Goal: Transaction & Acquisition: Book appointment/travel/reservation

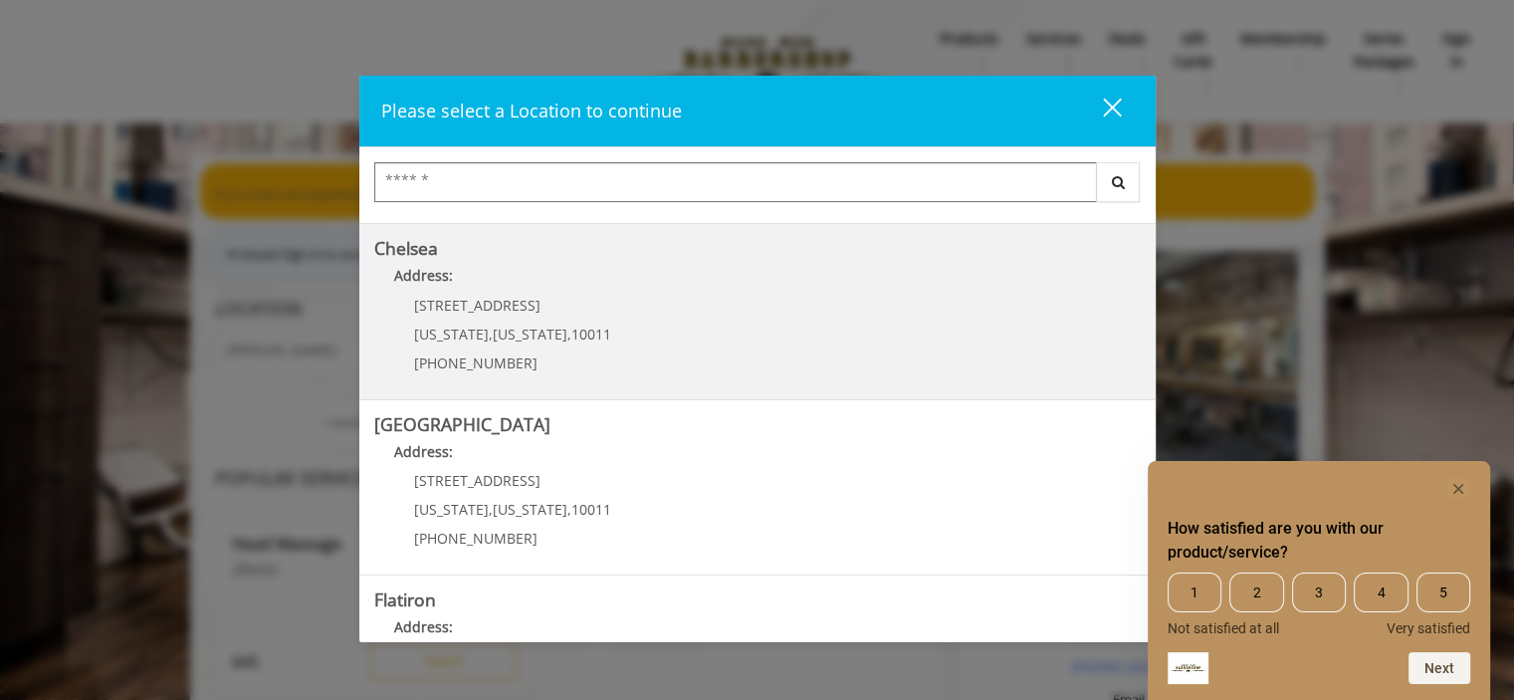
scroll to position [199, 0]
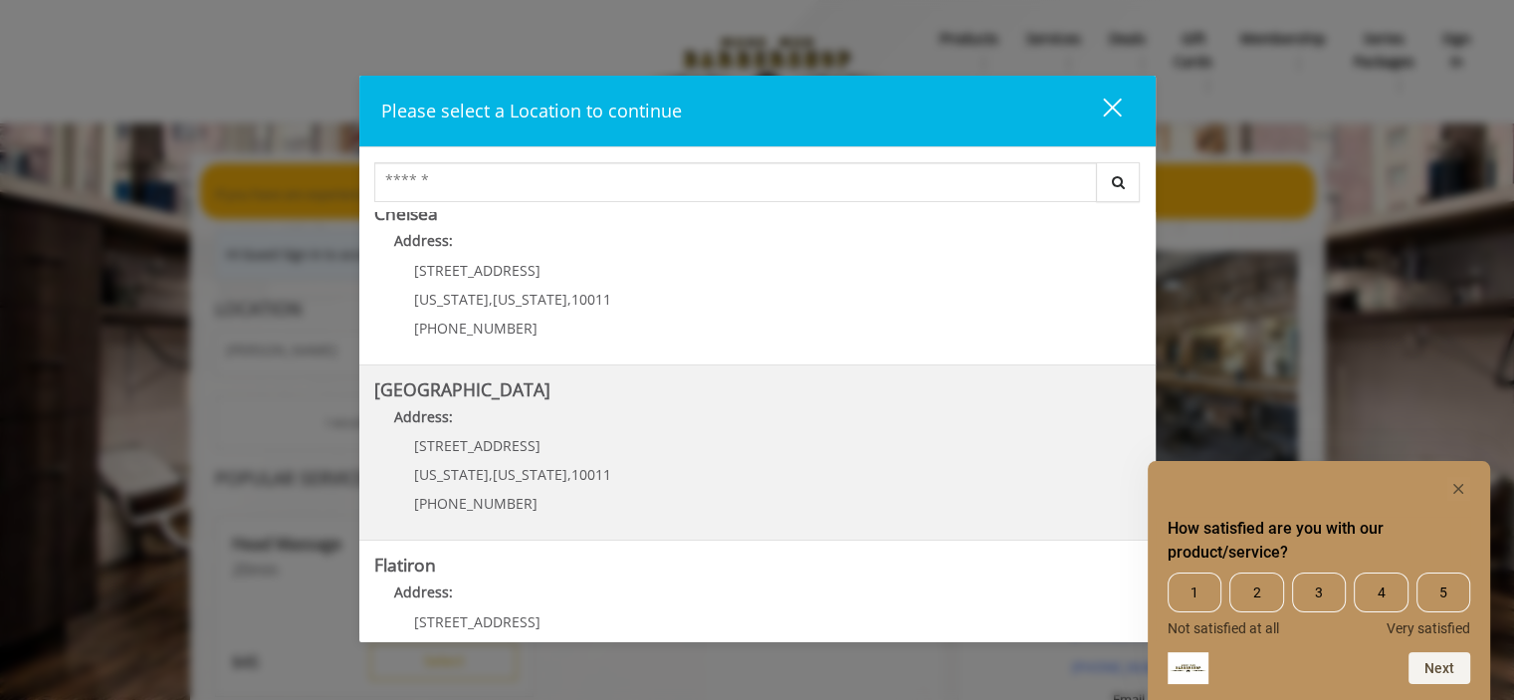
click at [597, 409] on Street "Address:" at bounding box center [757, 422] width 766 height 32
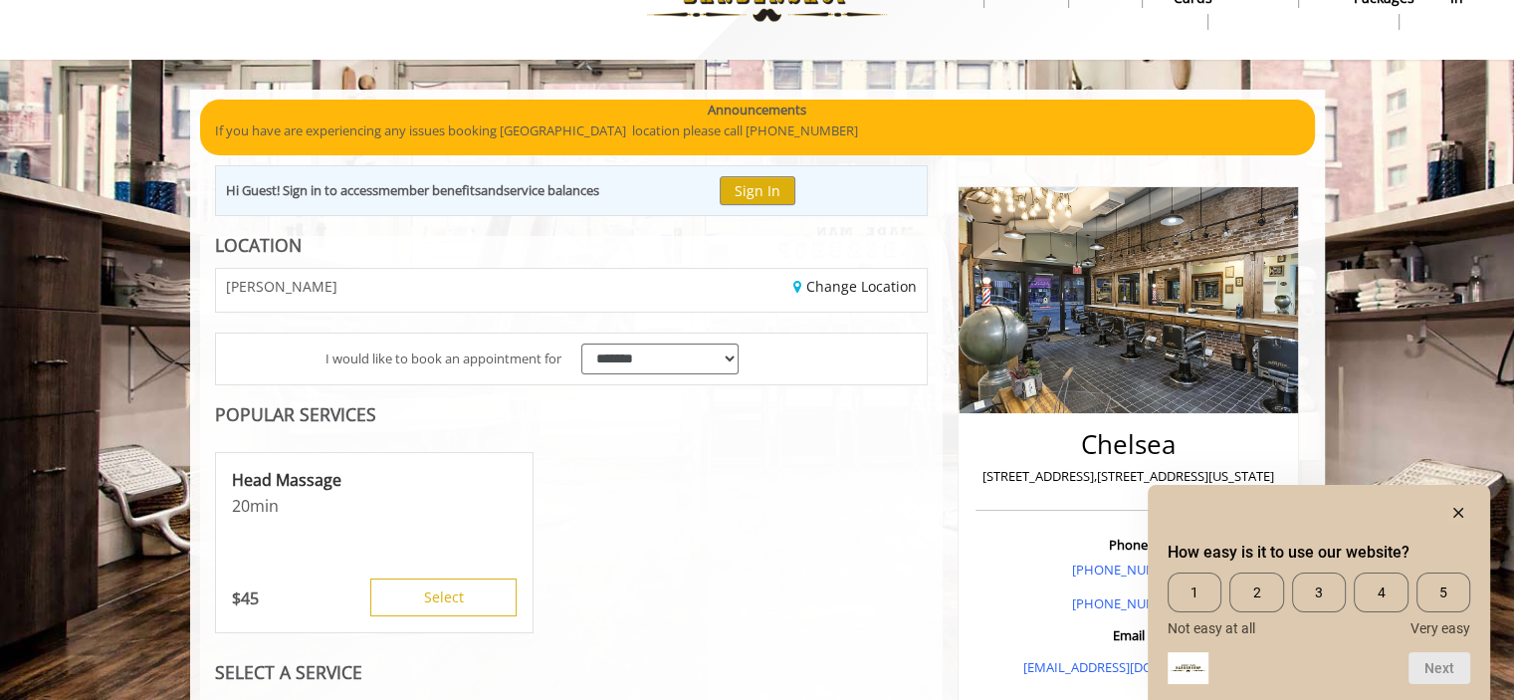
scroll to position [100, 0]
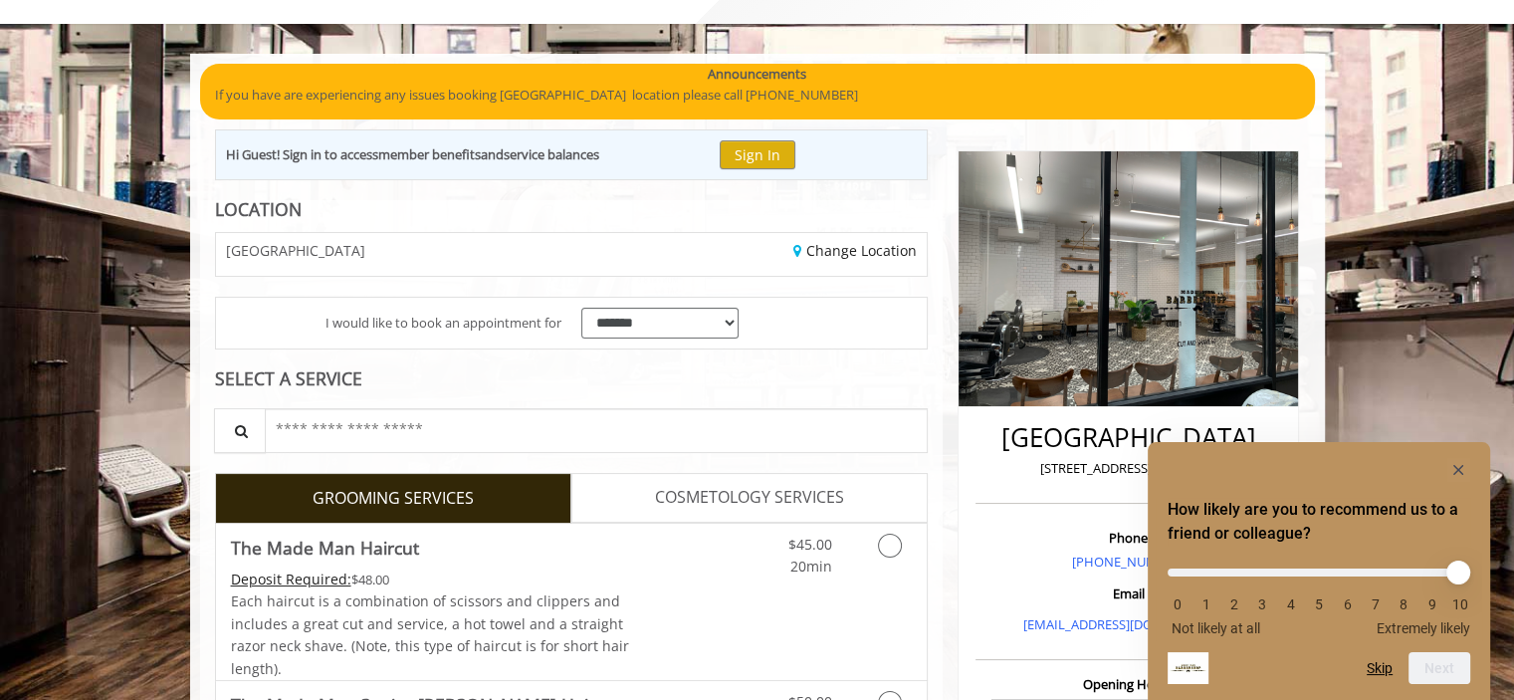
scroll to position [100, 0]
click at [1456, 460] on rect "Hide survey" at bounding box center [1458, 470] width 24 height 24
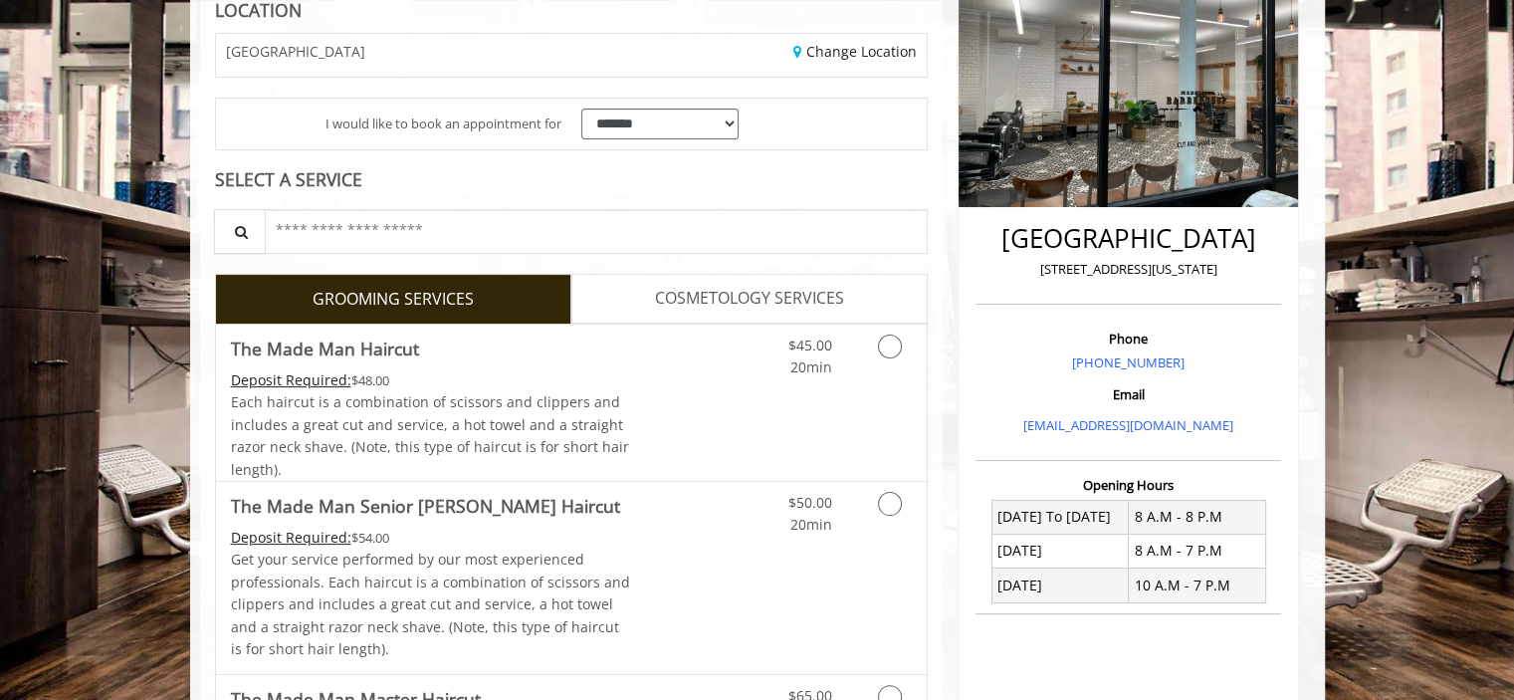
scroll to position [398, 0]
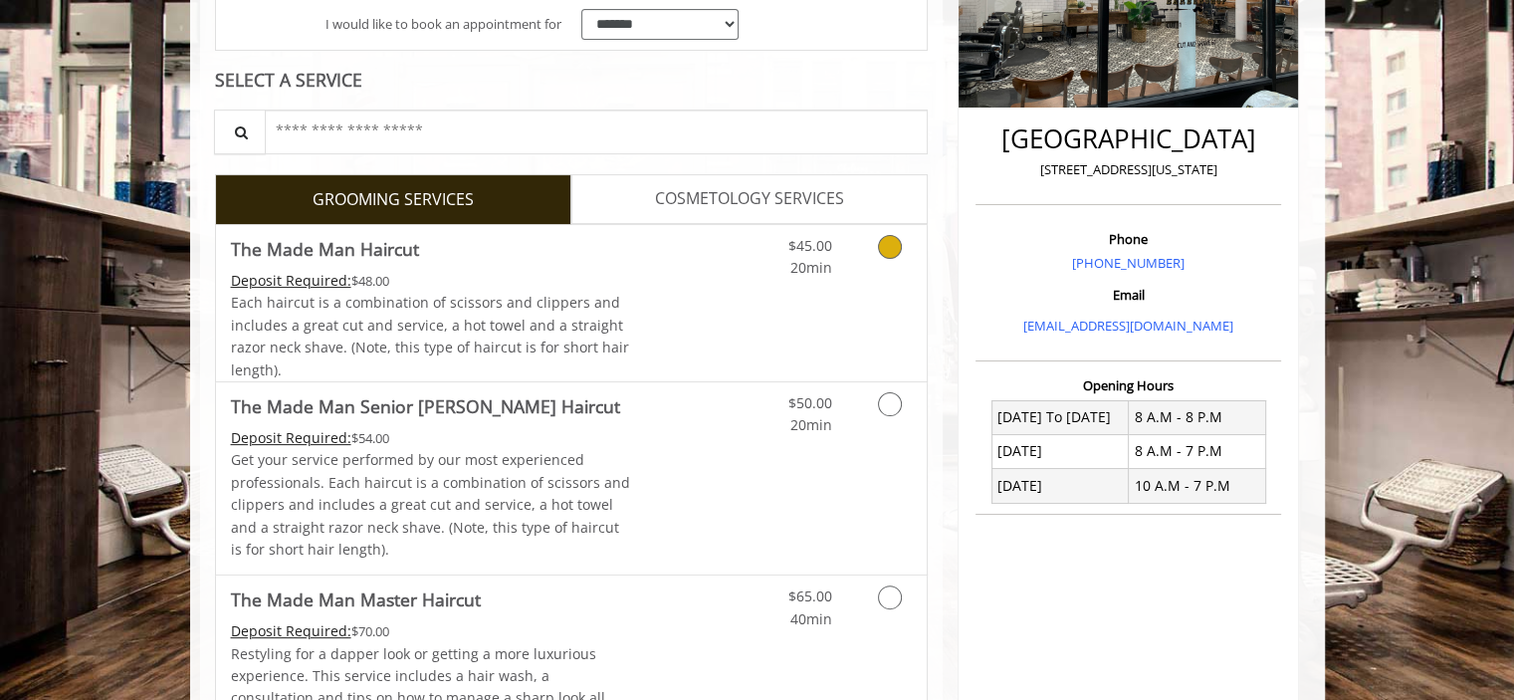
click at [653, 297] on link "Discounted Price" at bounding box center [689, 303] width 118 height 156
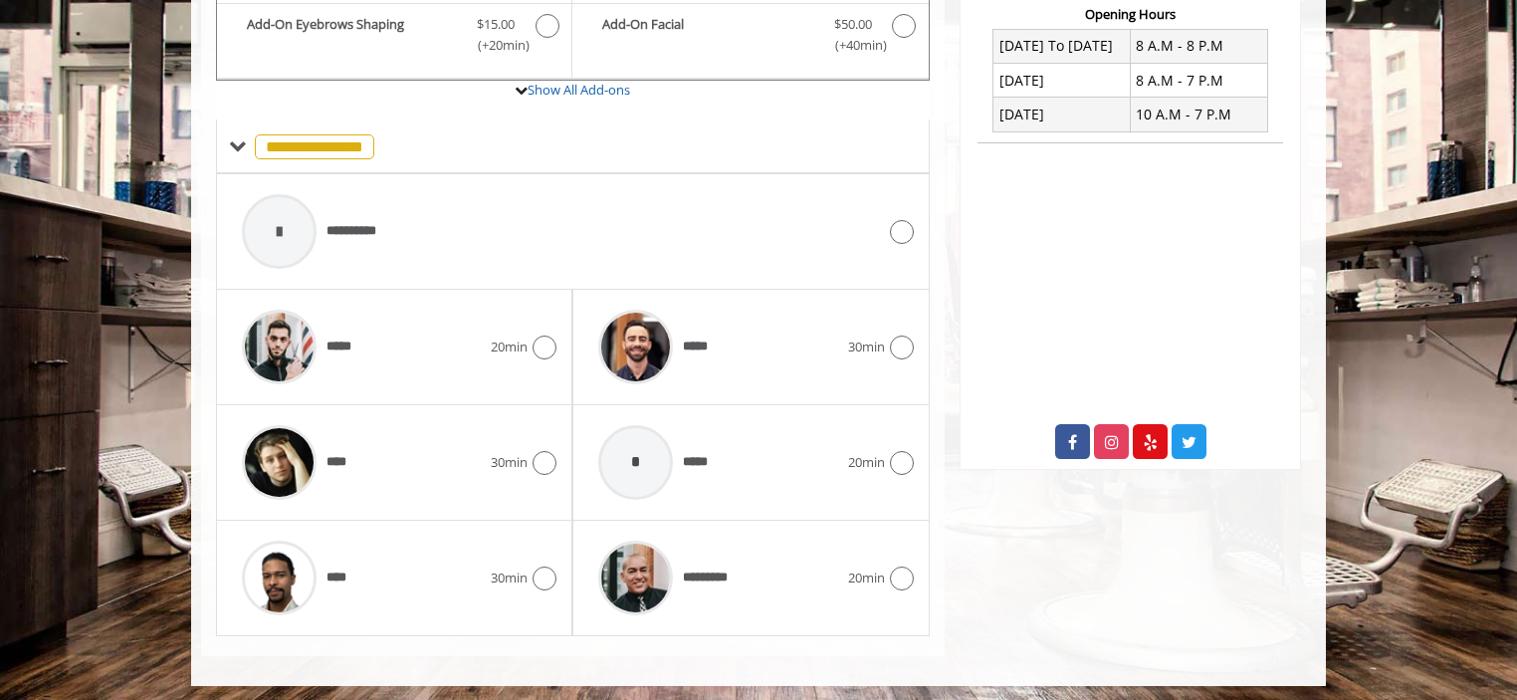
scroll to position [771, 0]
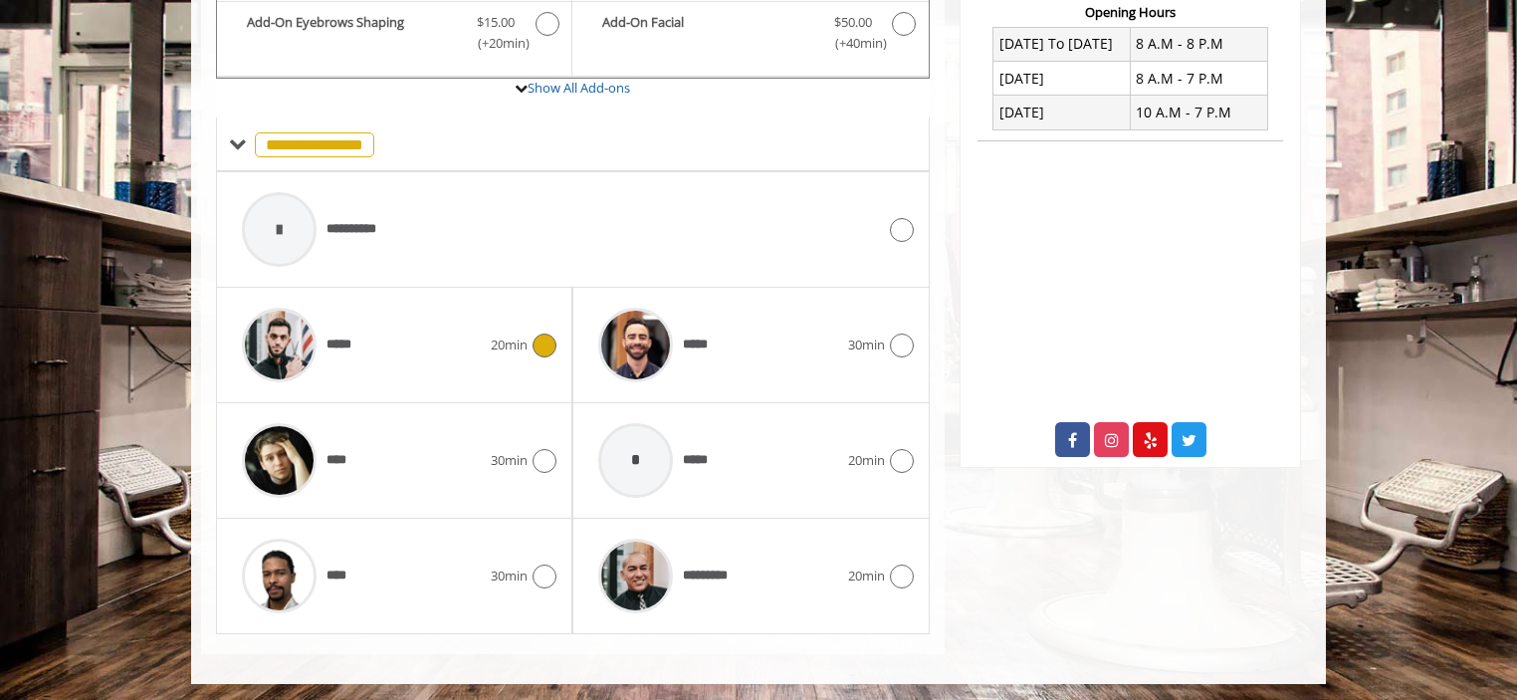
click at [377, 327] on div "*****" at bounding box center [361, 345] width 259 height 95
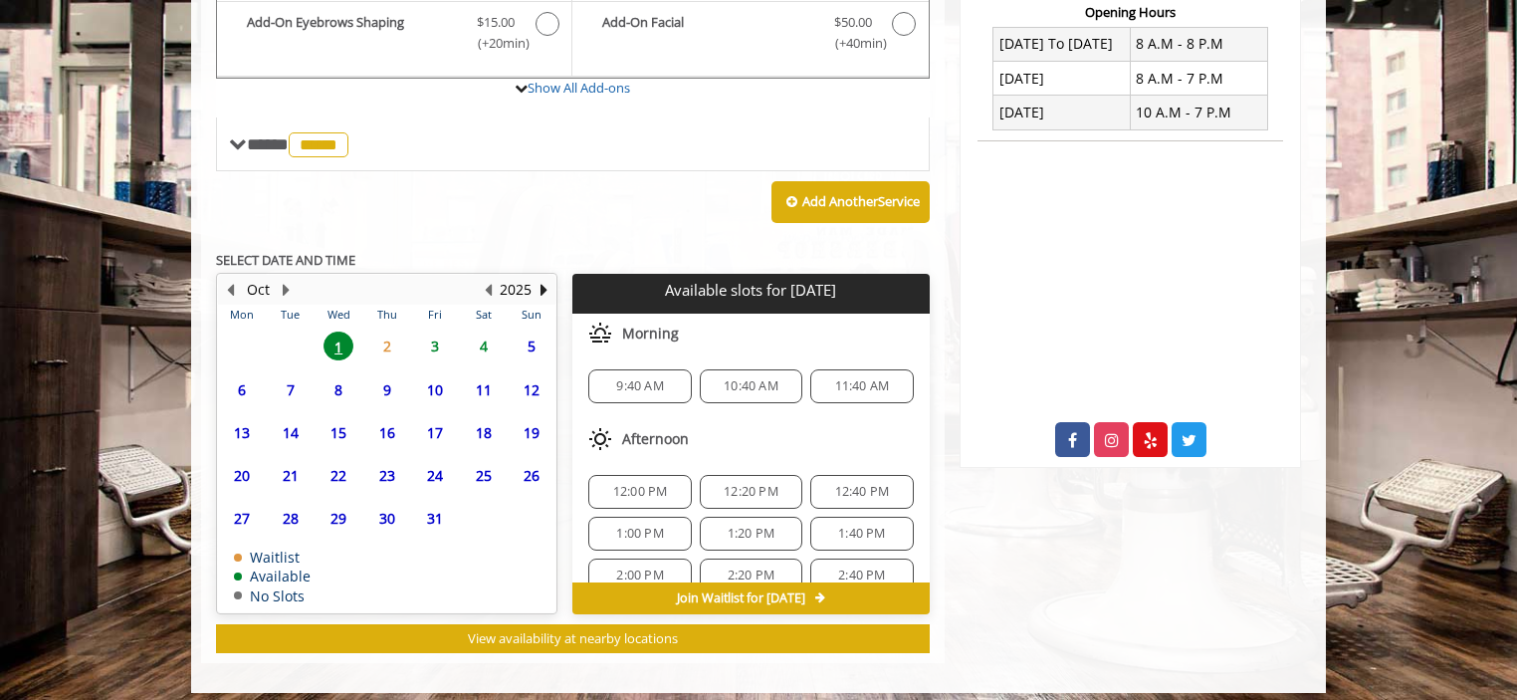
click at [123, 282] on body "**********" at bounding box center [758, 37] width 1517 height 1311
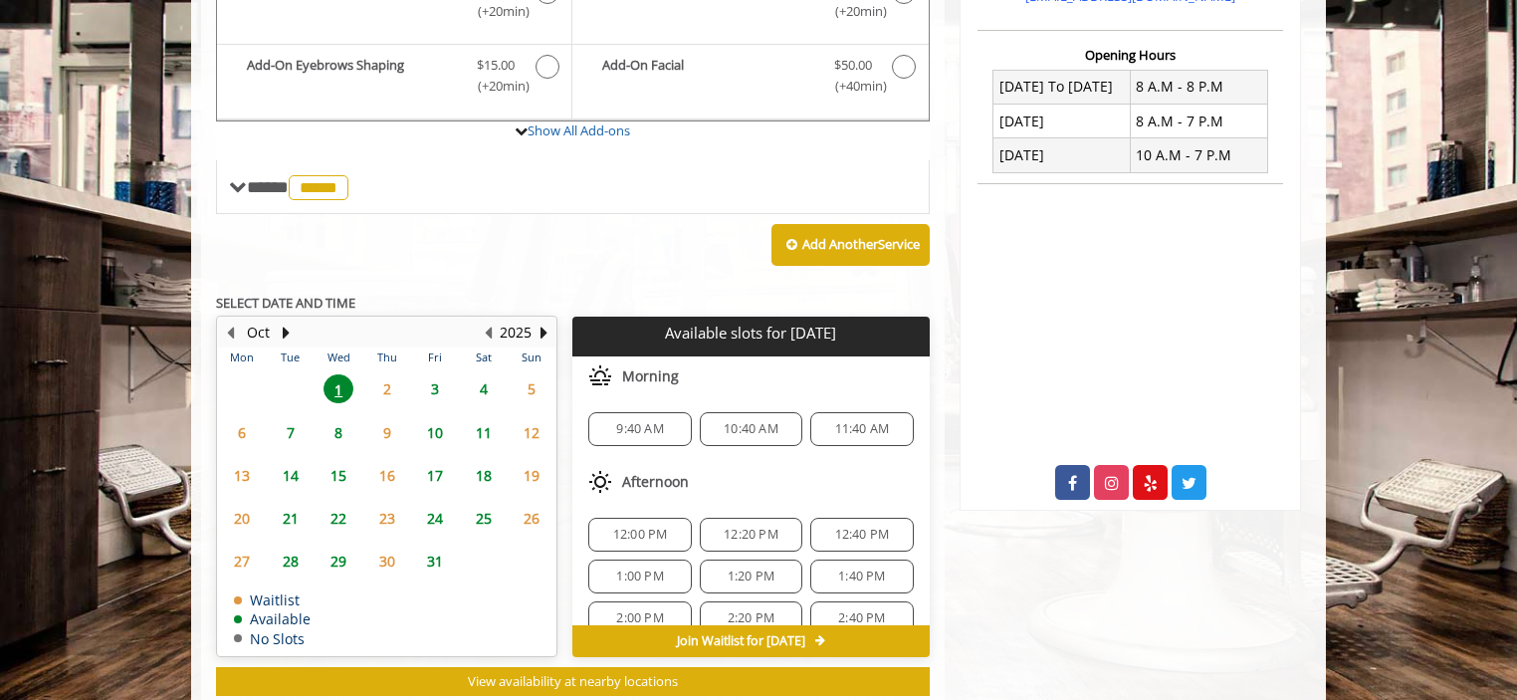
scroll to position [763, 0]
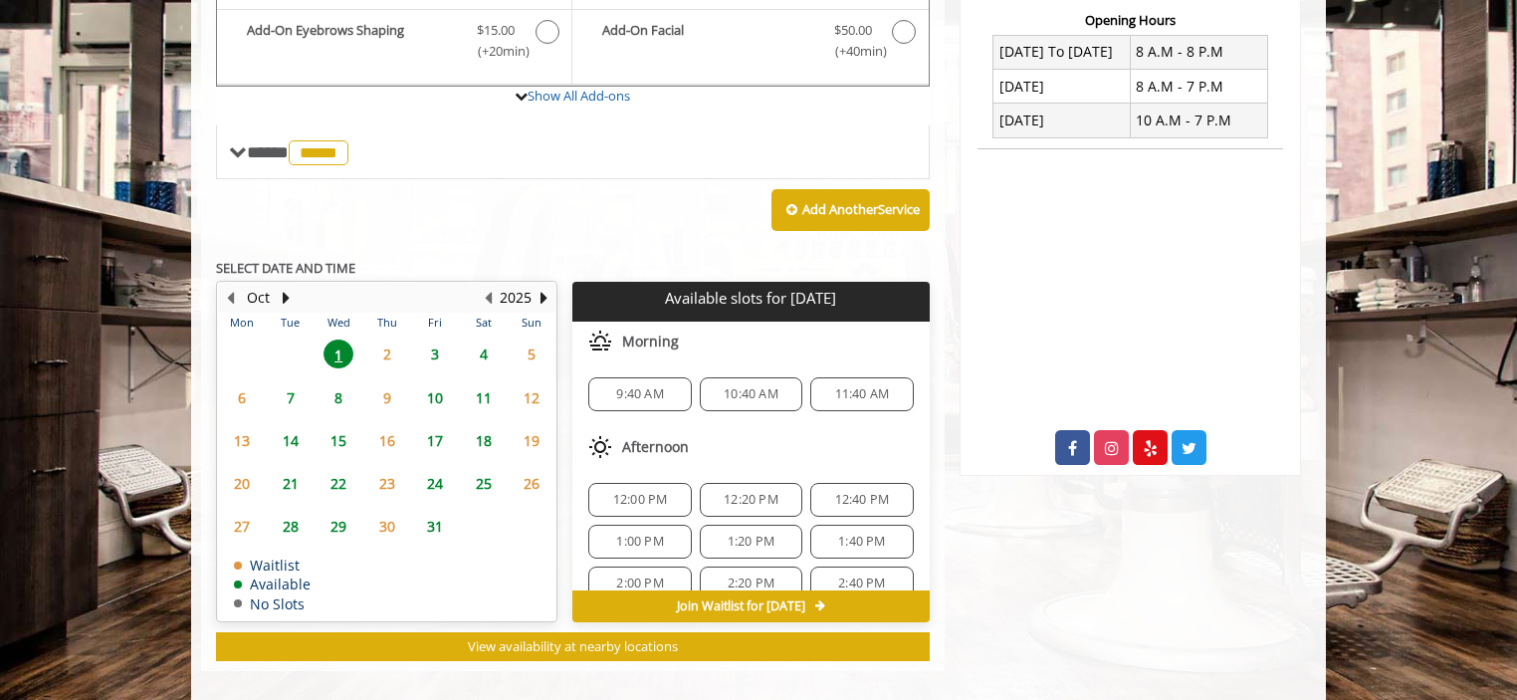
click at [294, 397] on span "7" at bounding box center [291, 397] width 30 height 29
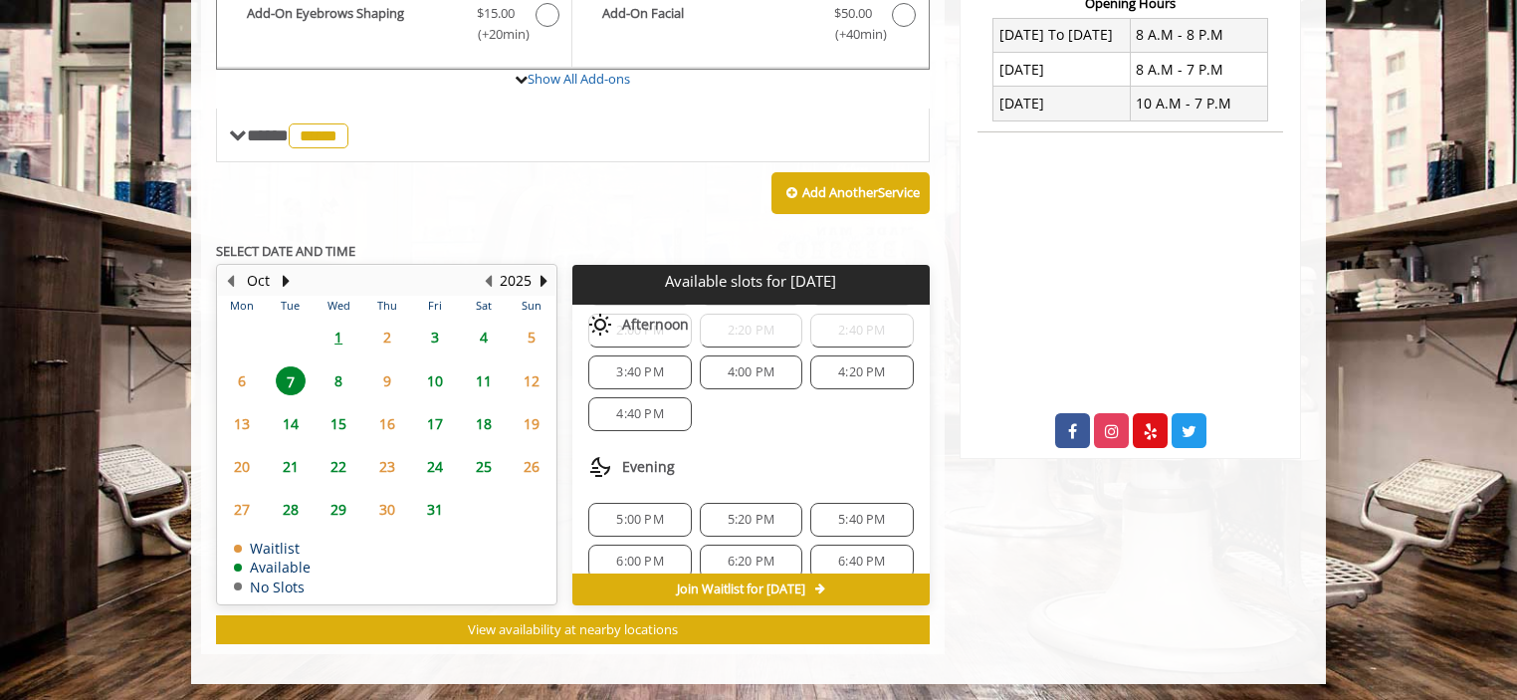
scroll to position [418, 0]
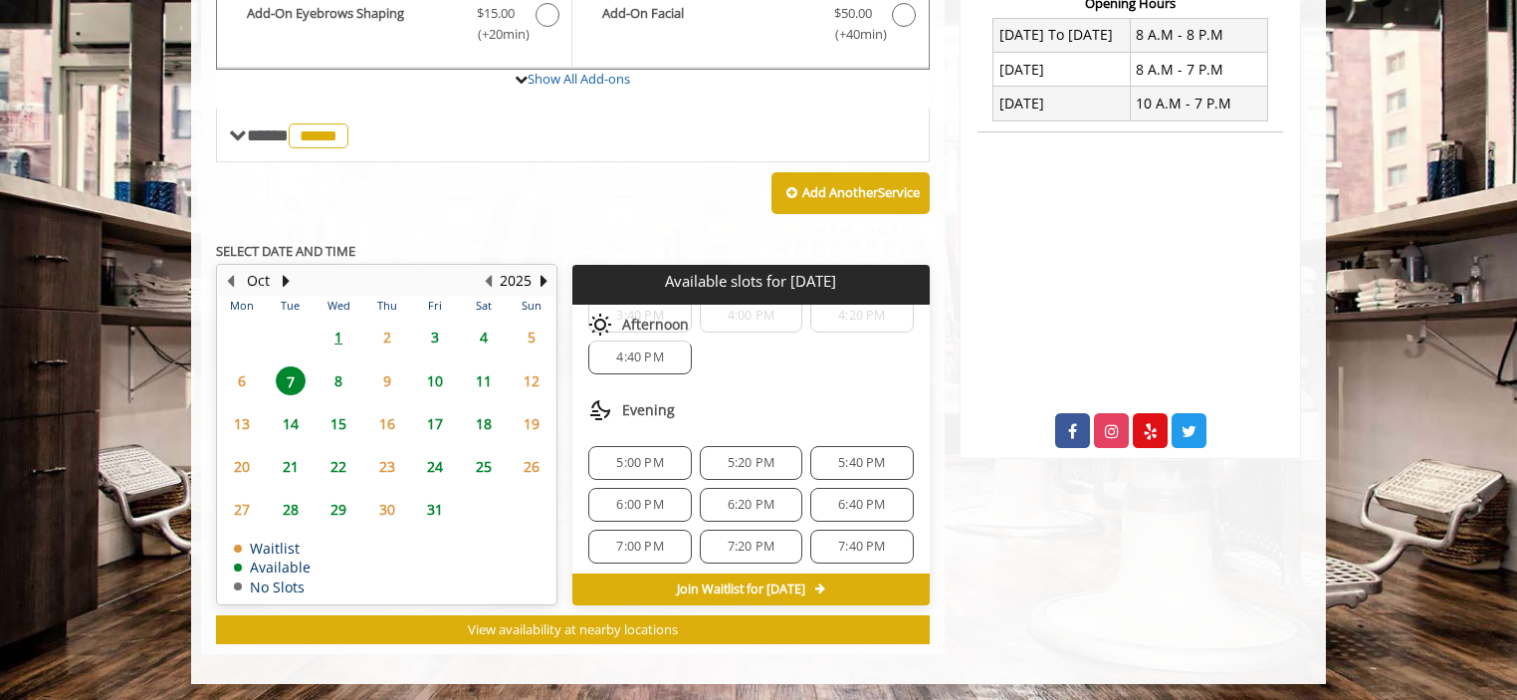
click at [599, 497] on span "6:00 PM" at bounding box center [639, 505] width 85 height 16
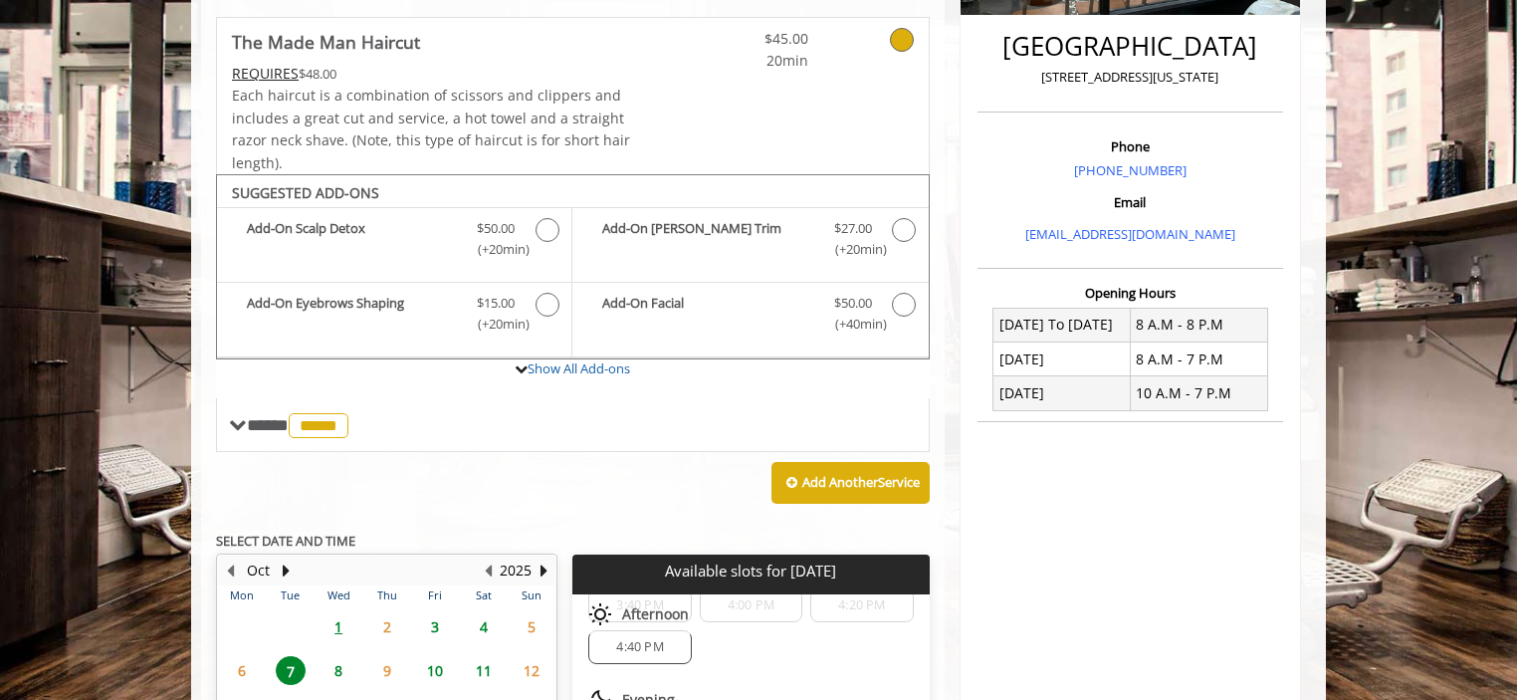
scroll to position [442, 0]
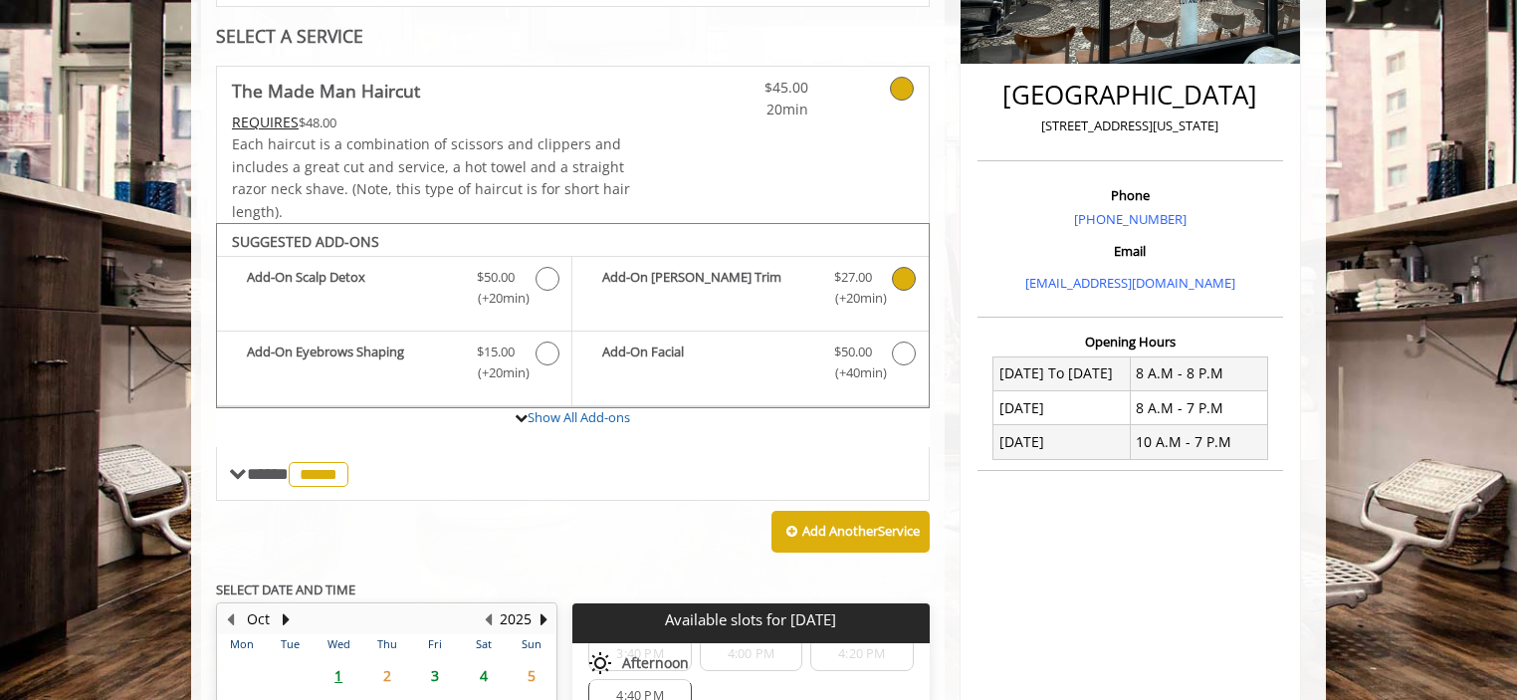
click at [903, 278] on icon "The Made Man Haircut Add-onS" at bounding box center [904, 279] width 24 height 24
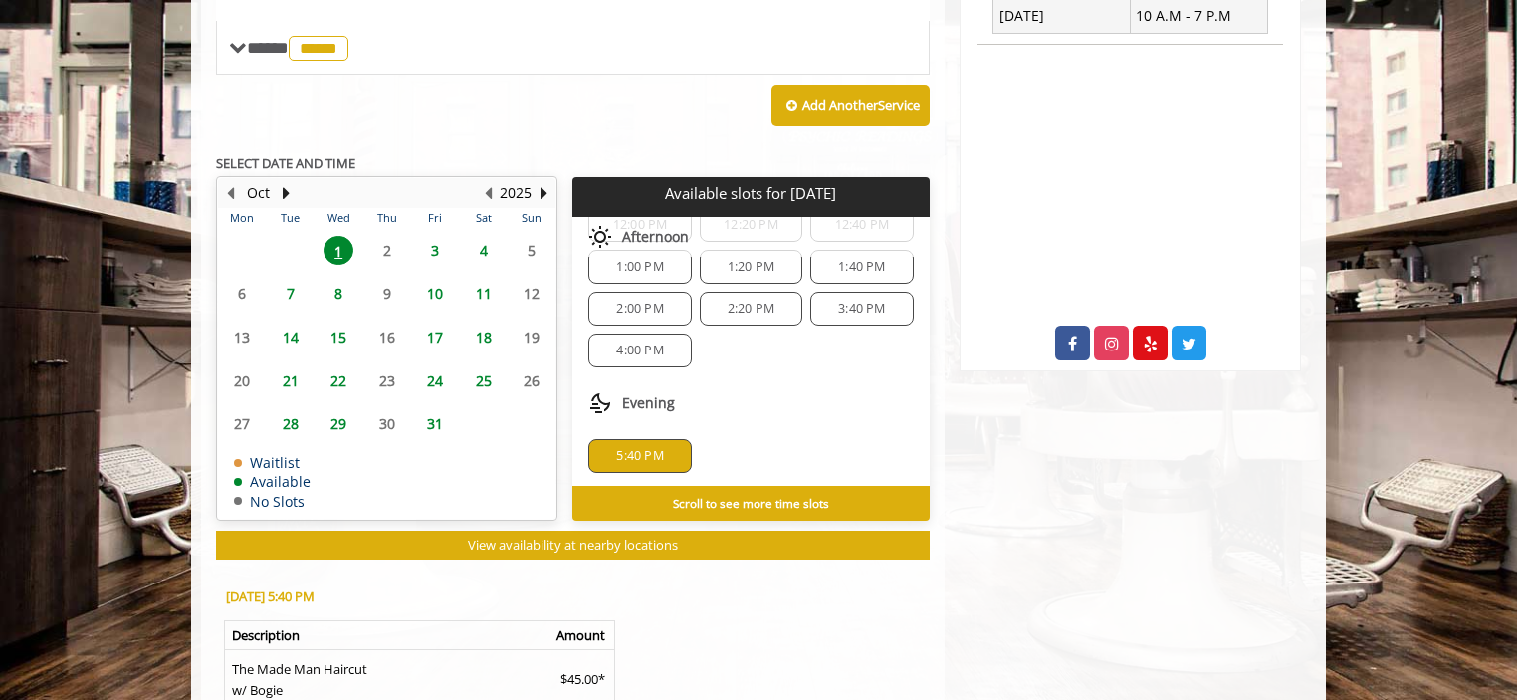
scroll to position [1166, 0]
click at [324, 292] on span "8" at bounding box center [338, 293] width 30 height 29
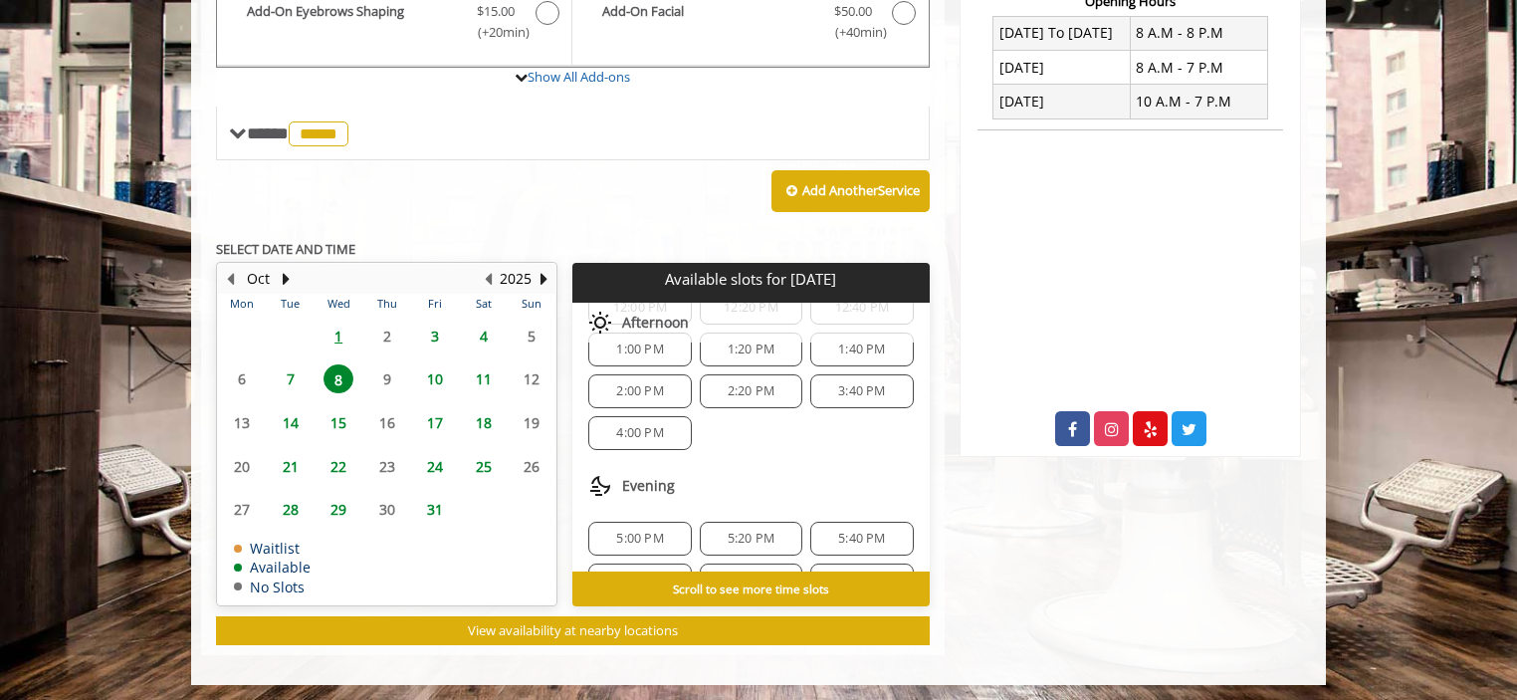
scroll to position [377, 0]
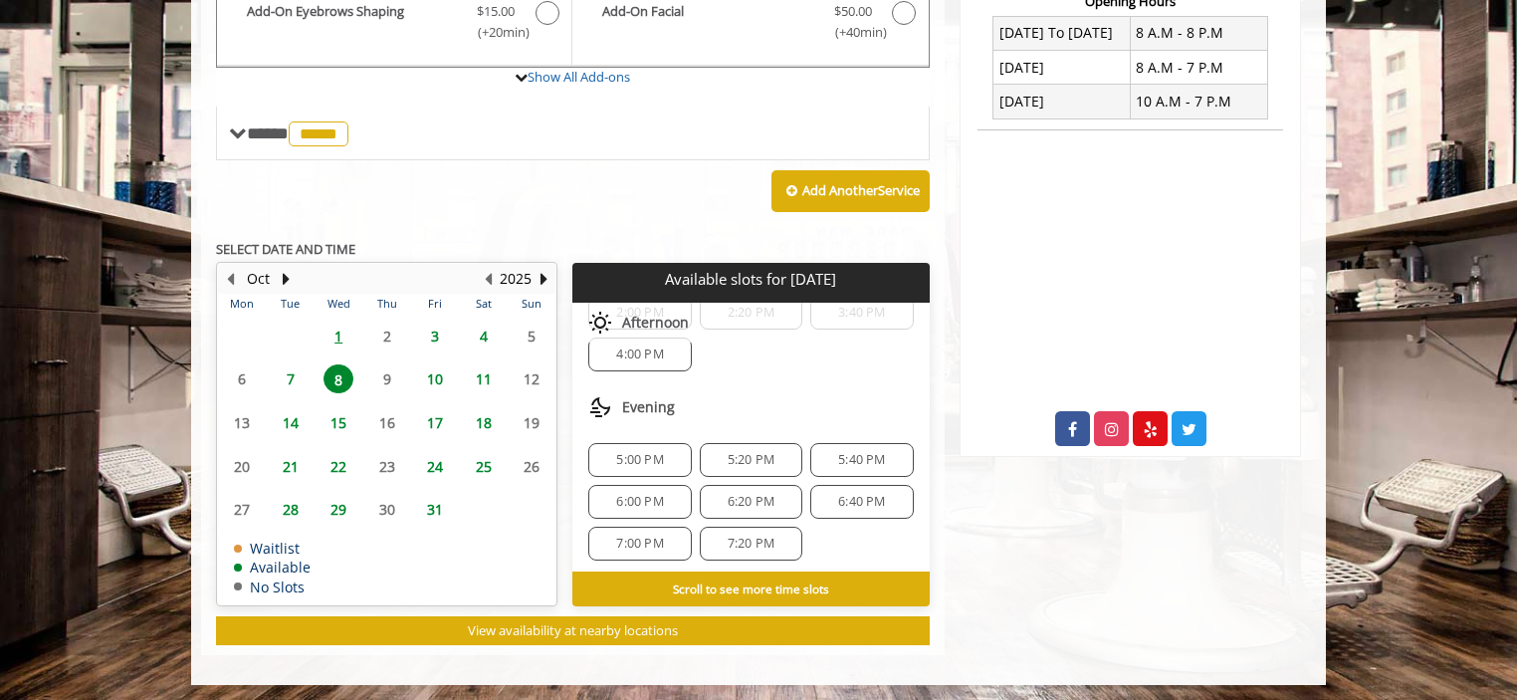
click at [622, 496] on span "6:00 PM" at bounding box center [639, 502] width 47 height 16
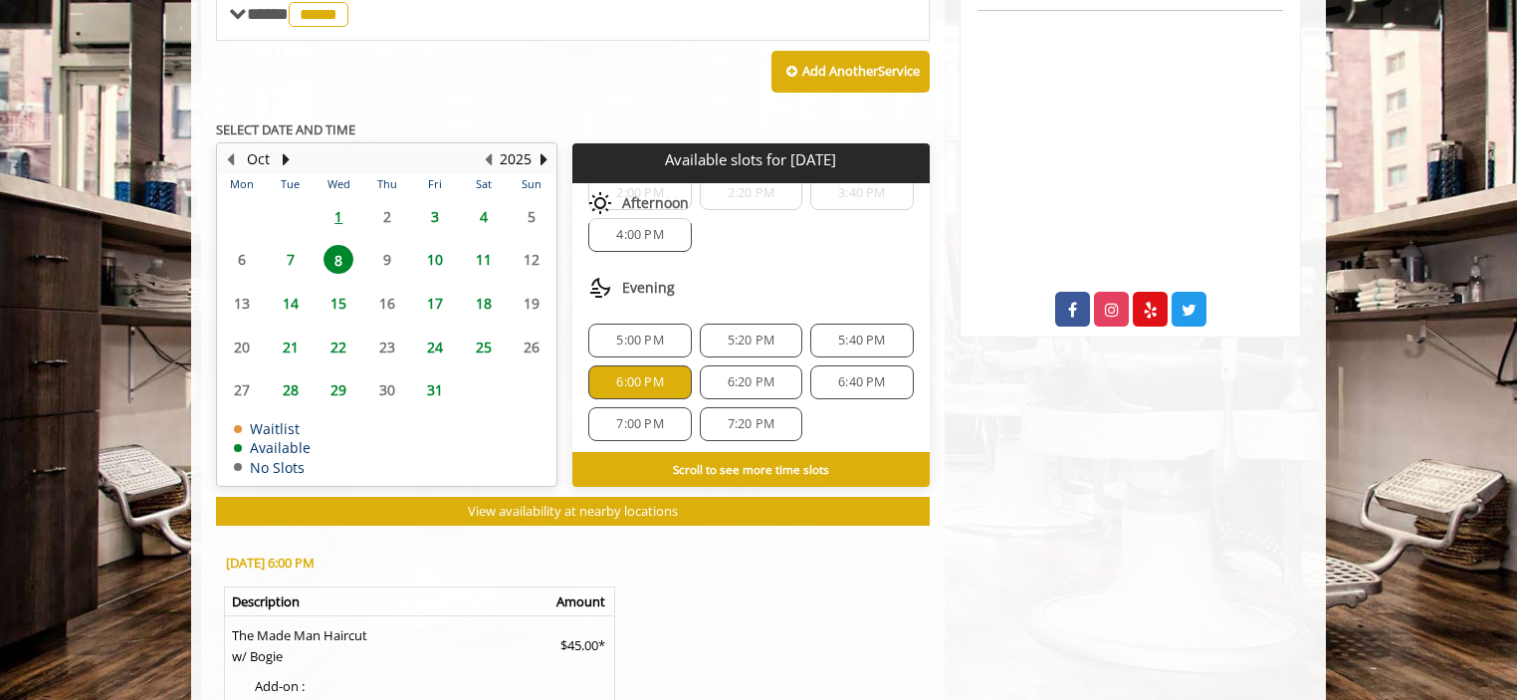
scroll to position [1001, 0]
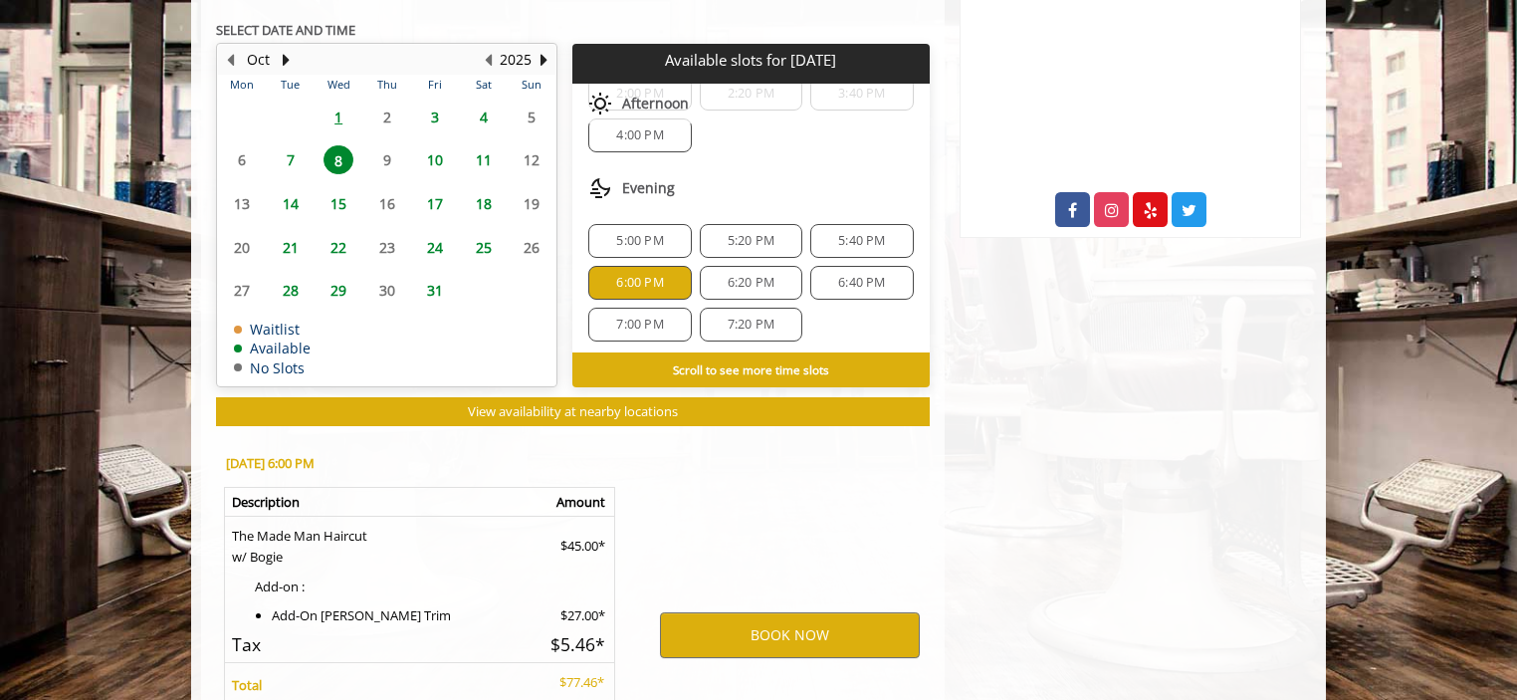
click at [295, 154] on span "7" at bounding box center [291, 159] width 30 height 29
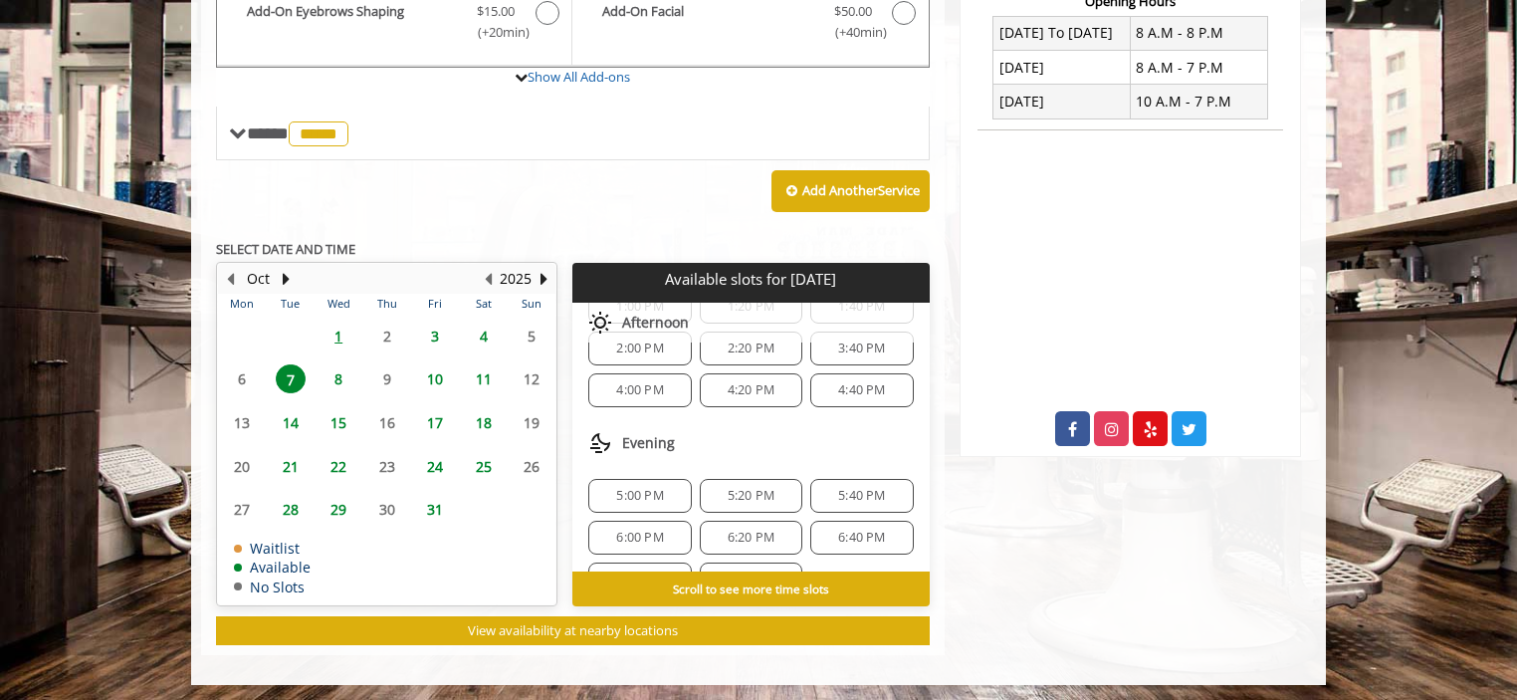
scroll to position [377, 0]
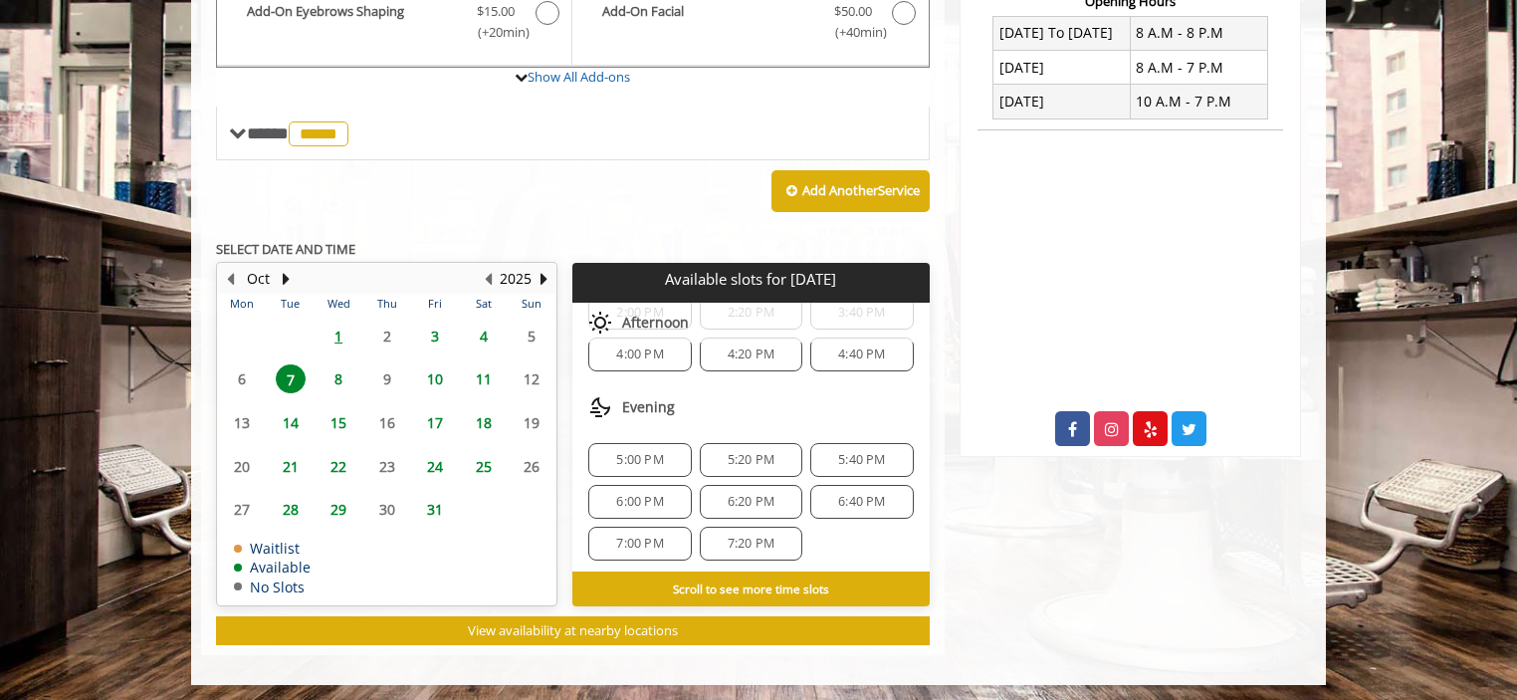
click at [643, 494] on span "6:00 PM" at bounding box center [639, 502] width 47 height 16
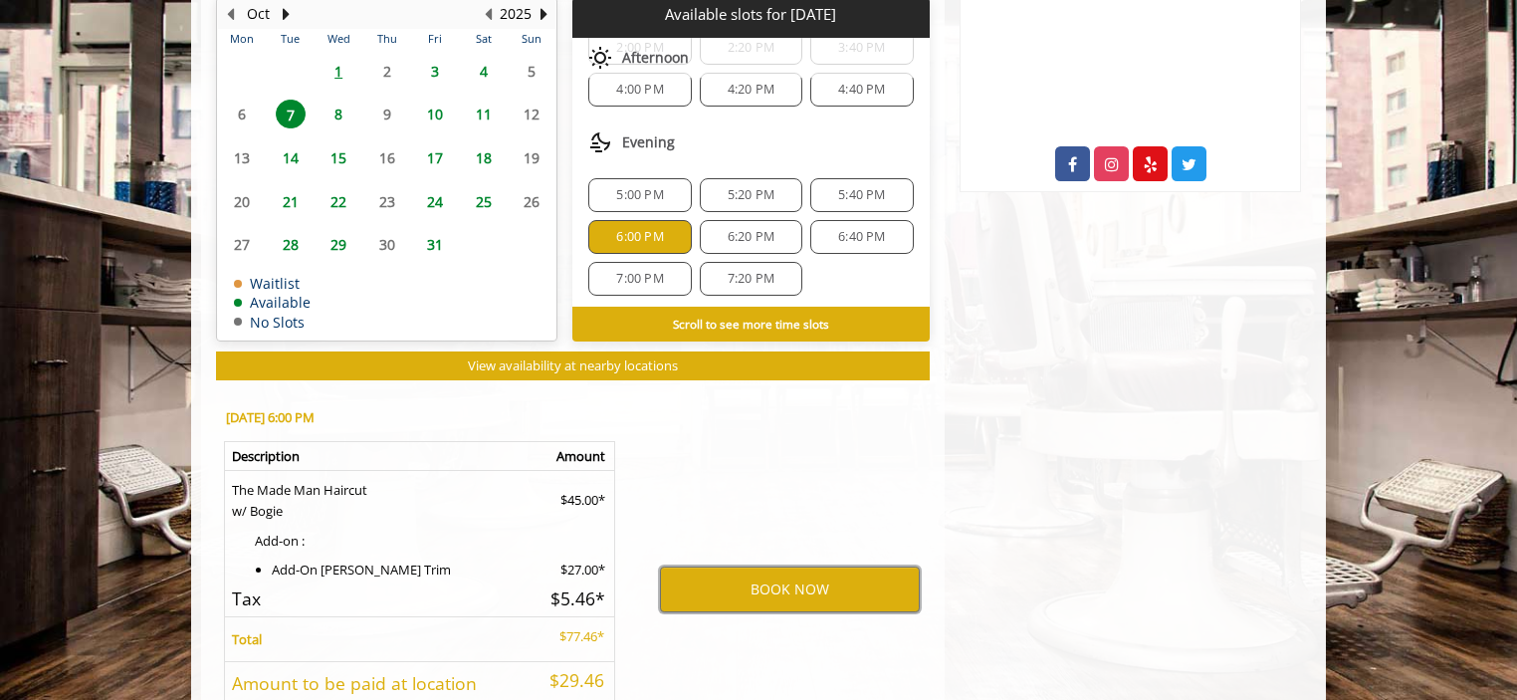
scroll to position [1001, 0]
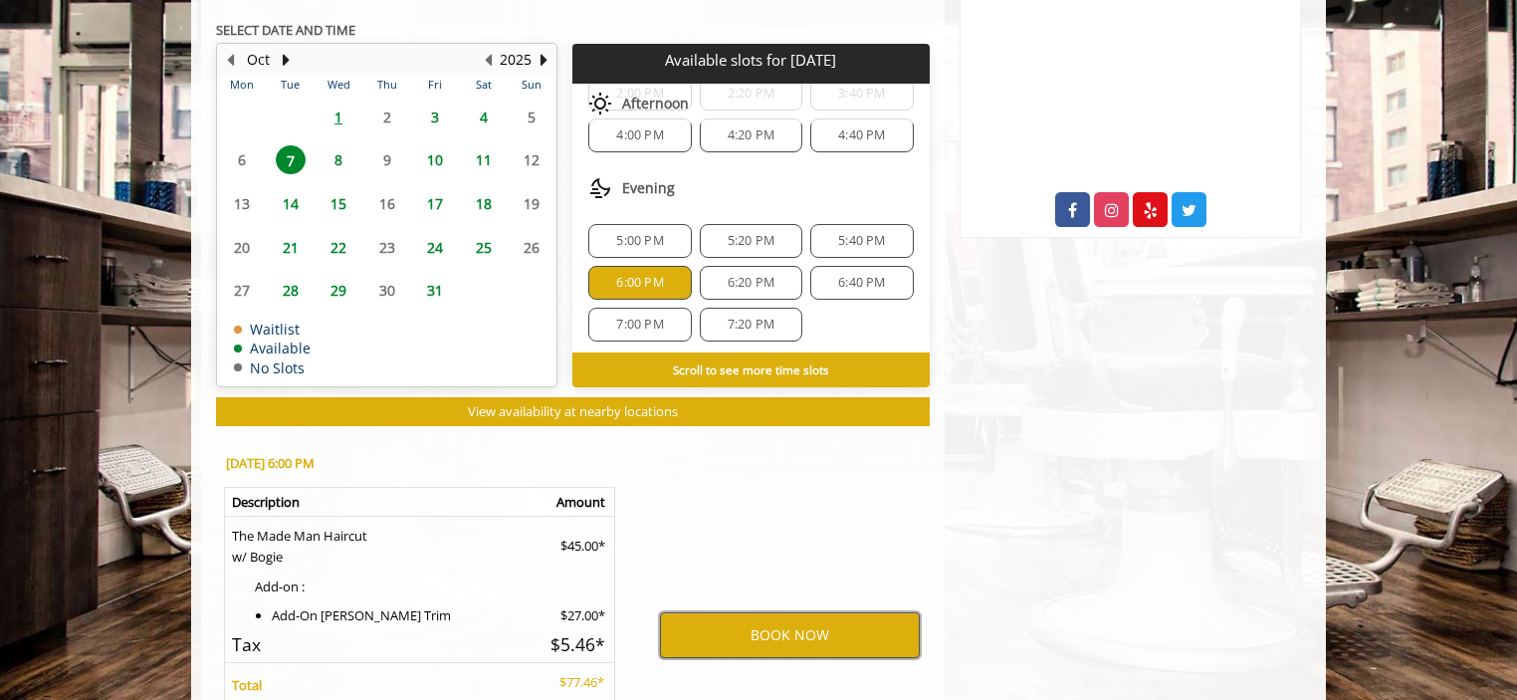
click at [748, 634] on button "BOOK NOW" at bounding box center [790, 635] width 260 height 46
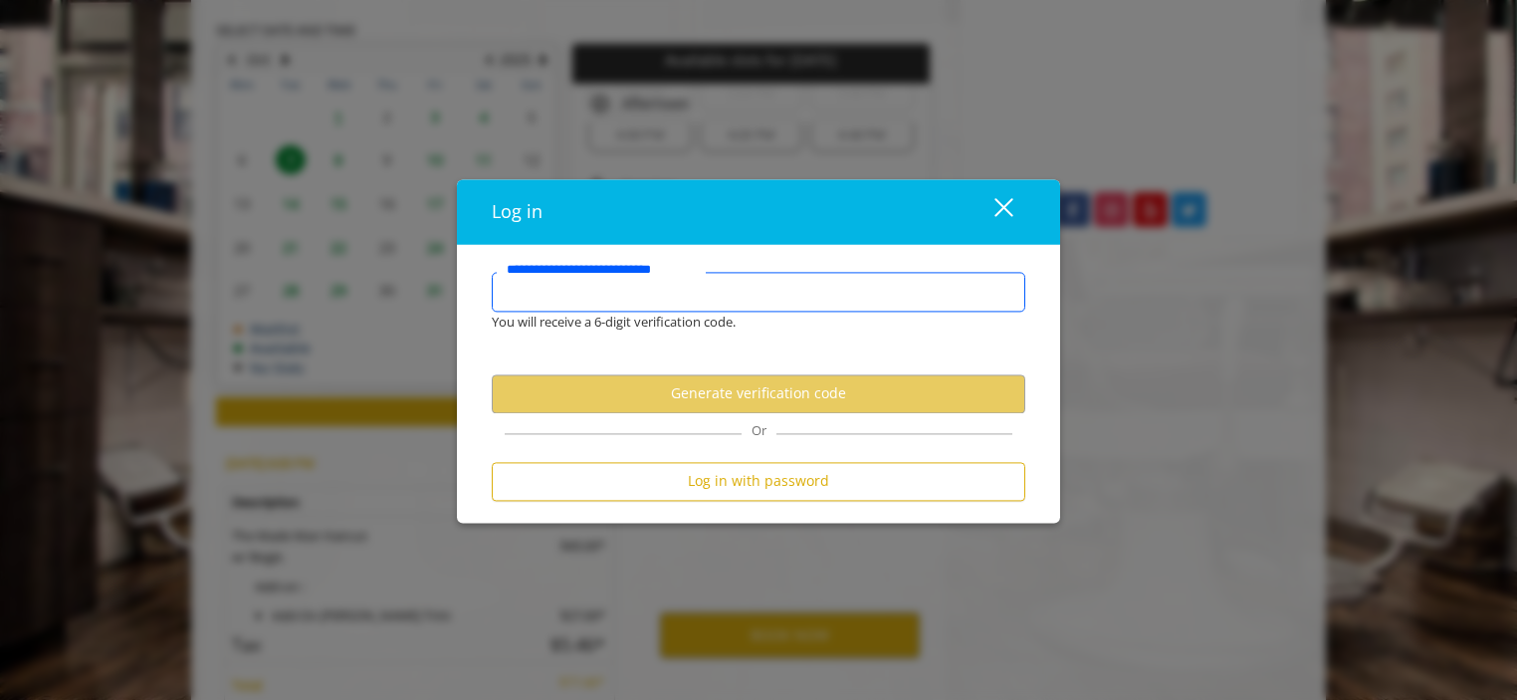
click at [566, 302] on input "**********" at bounding box center [758, 292] width 533 height 40
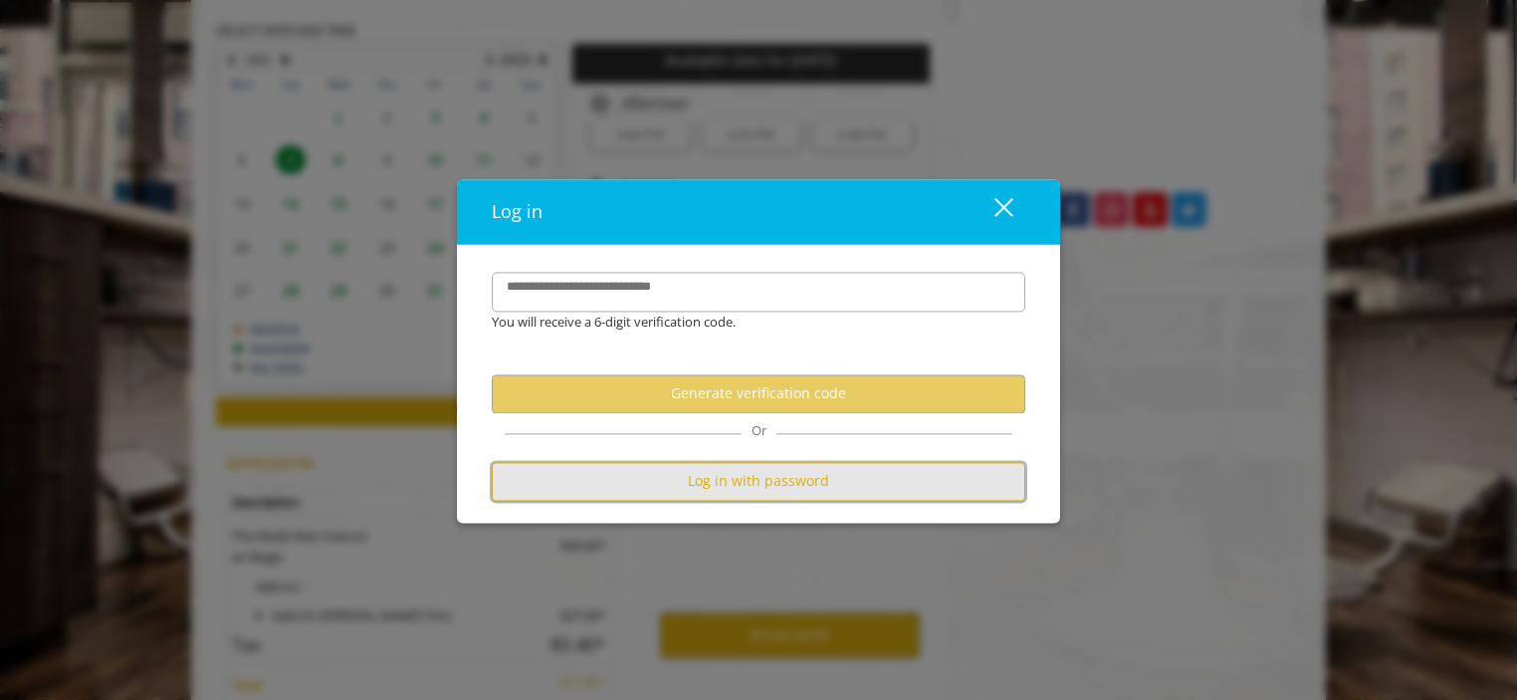
click at [671, 477] on button "Log in with password" at bounding box center [758, 481] width 533 height 39
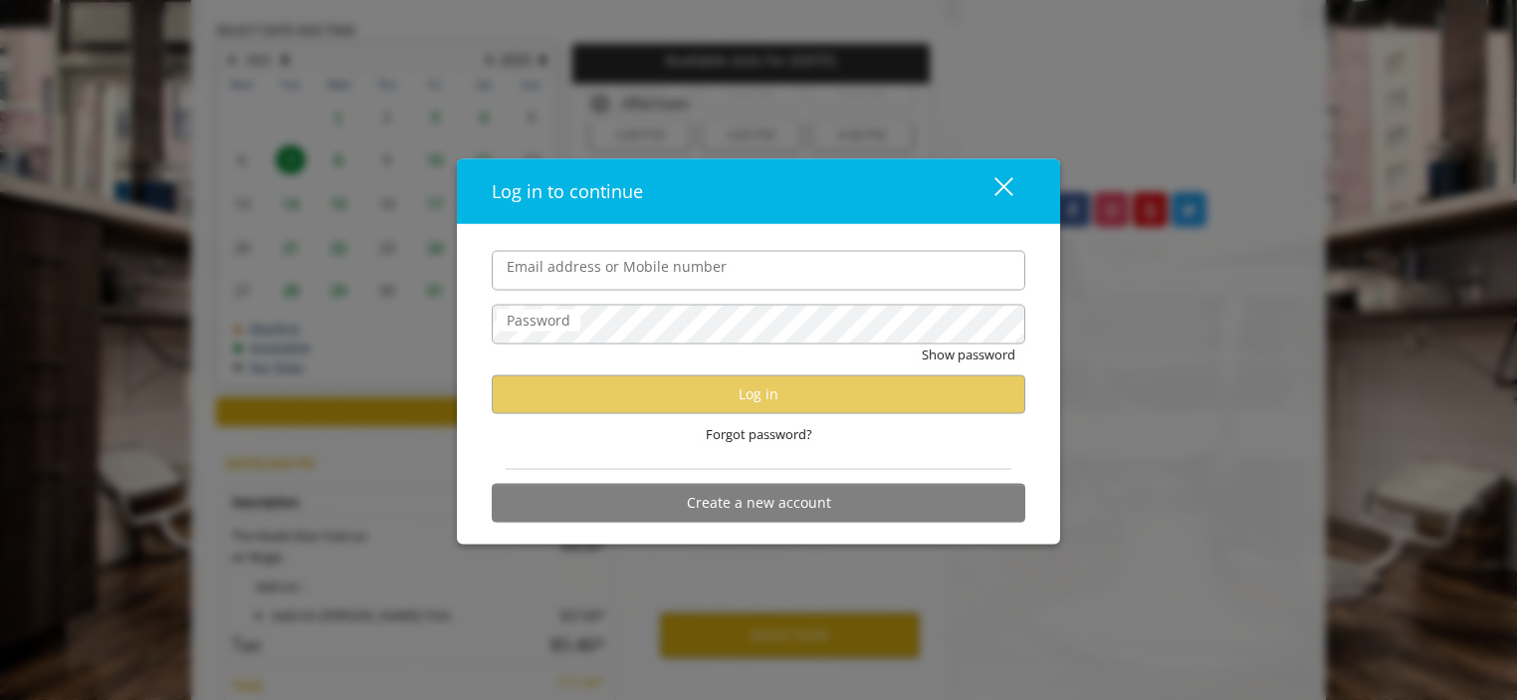
type input "**********"
click at [607, 276] on input "**********" at bounding box center [758, 270] width 533 height 40
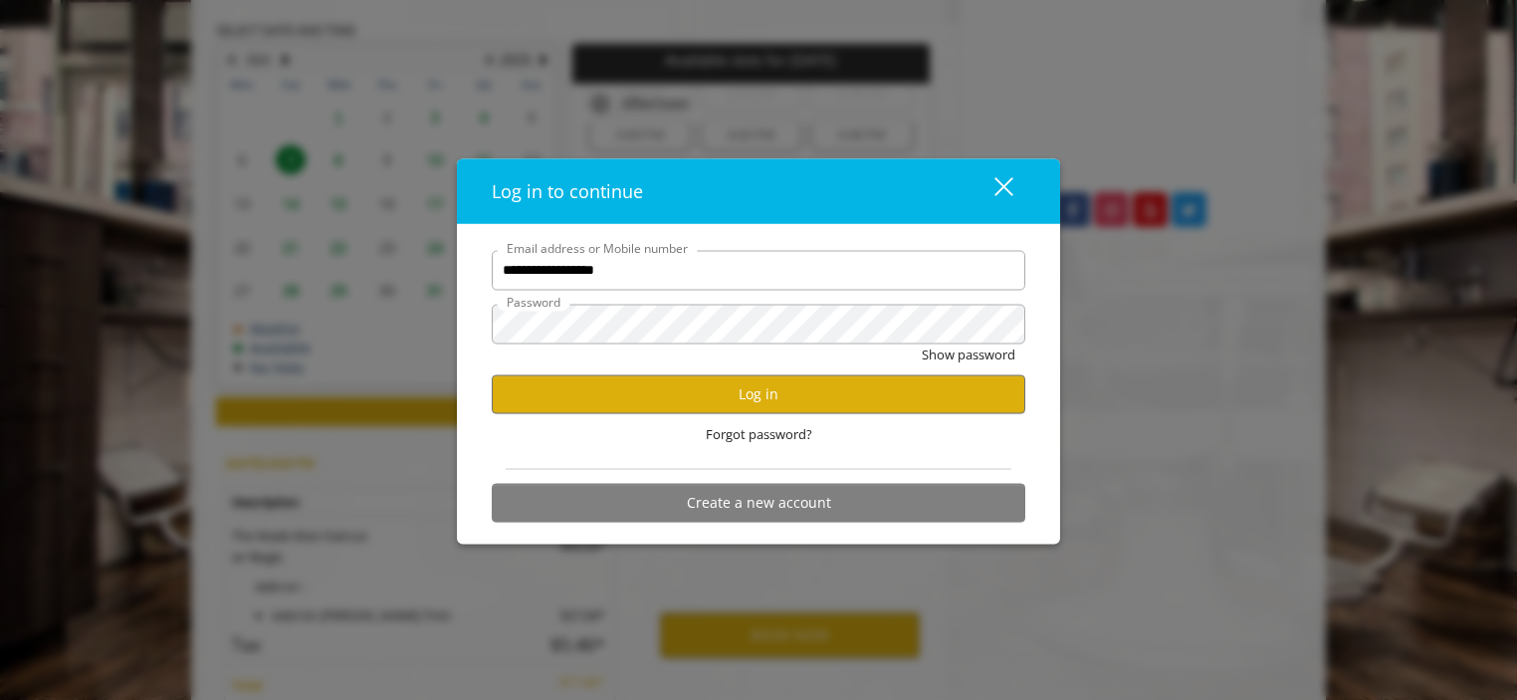
scroll to position [0, 0]
click at [563, 434] on div "Forgot password?" at bounding box center [758, 433] width 533 height 41
click at [563, 397] on button "Log in" at bounding box center [758, 393] width 533 height 39
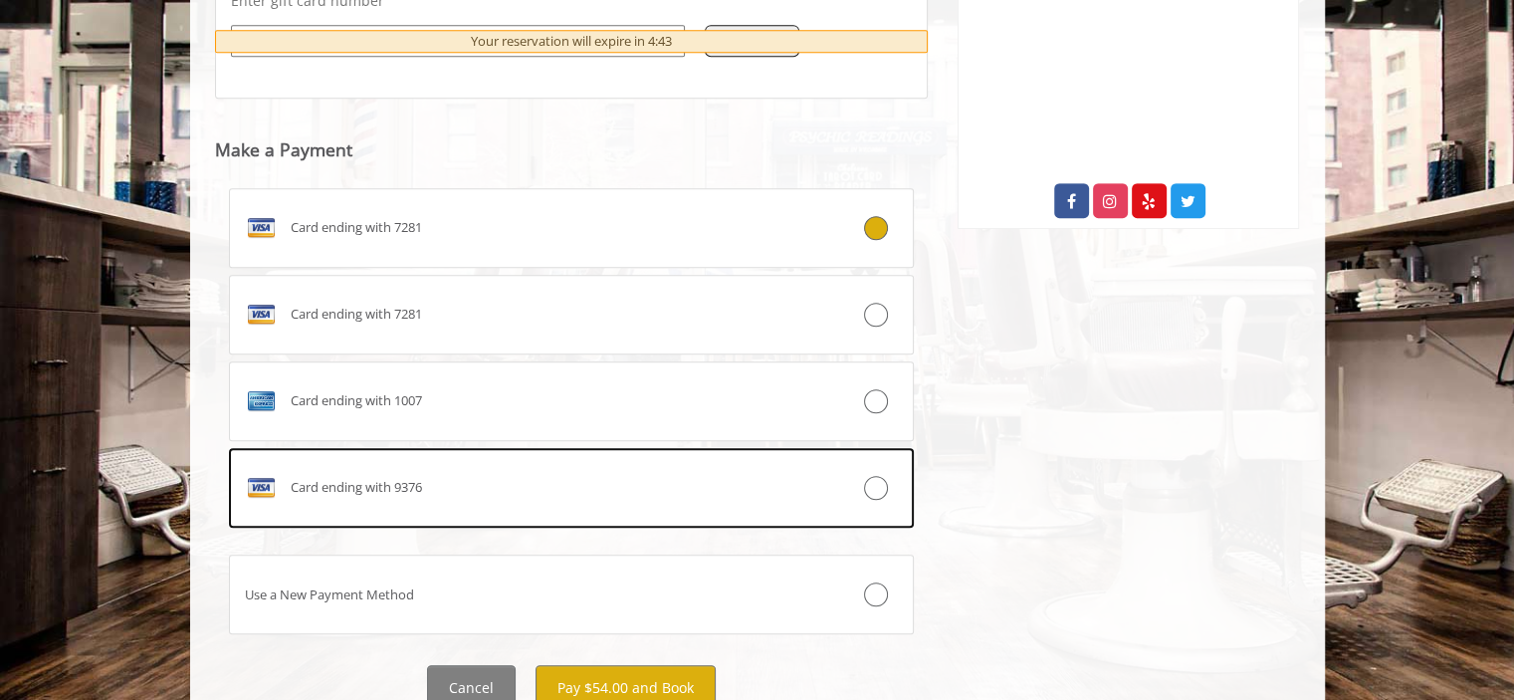
scroll to position [1088, 0]
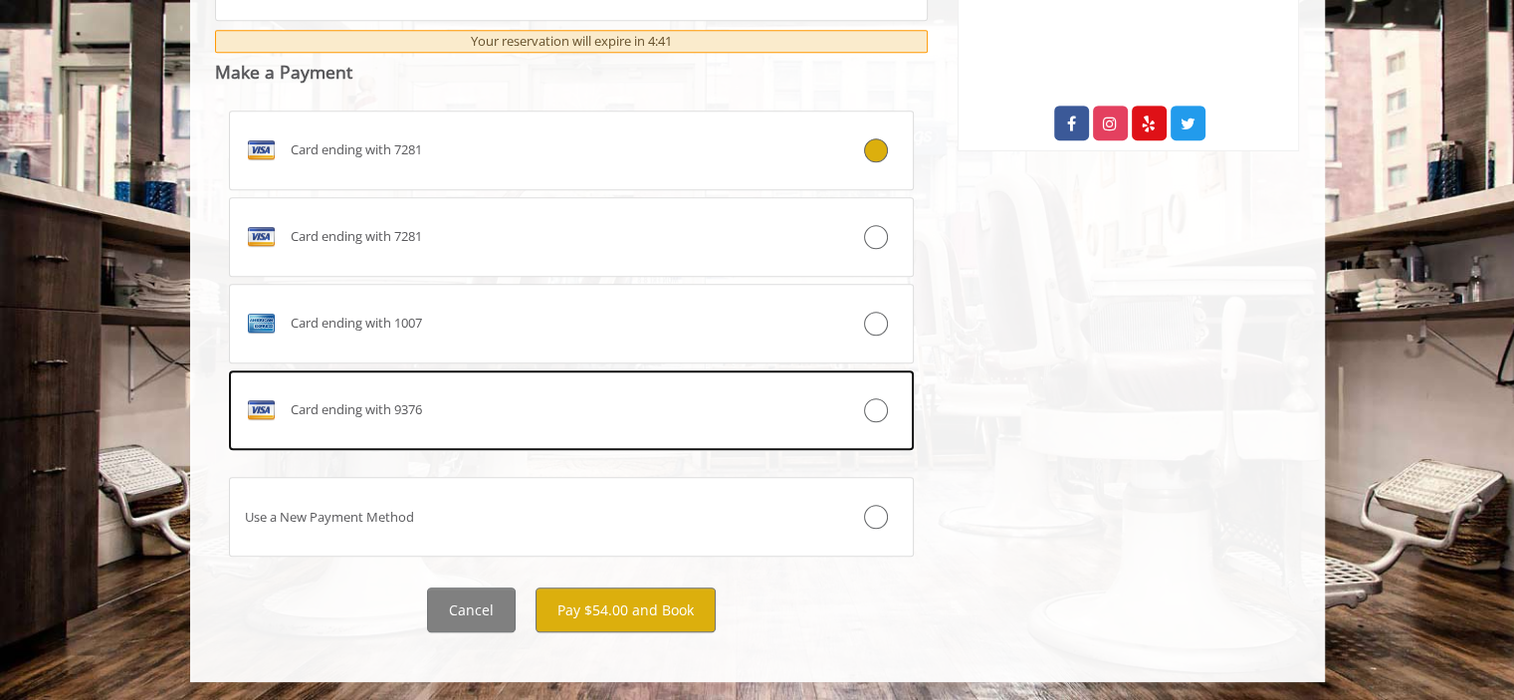
drag, startPoint x: 108, startPoint y: 254, endPoint x: 109, endPoint y: 266, distance: 12.0
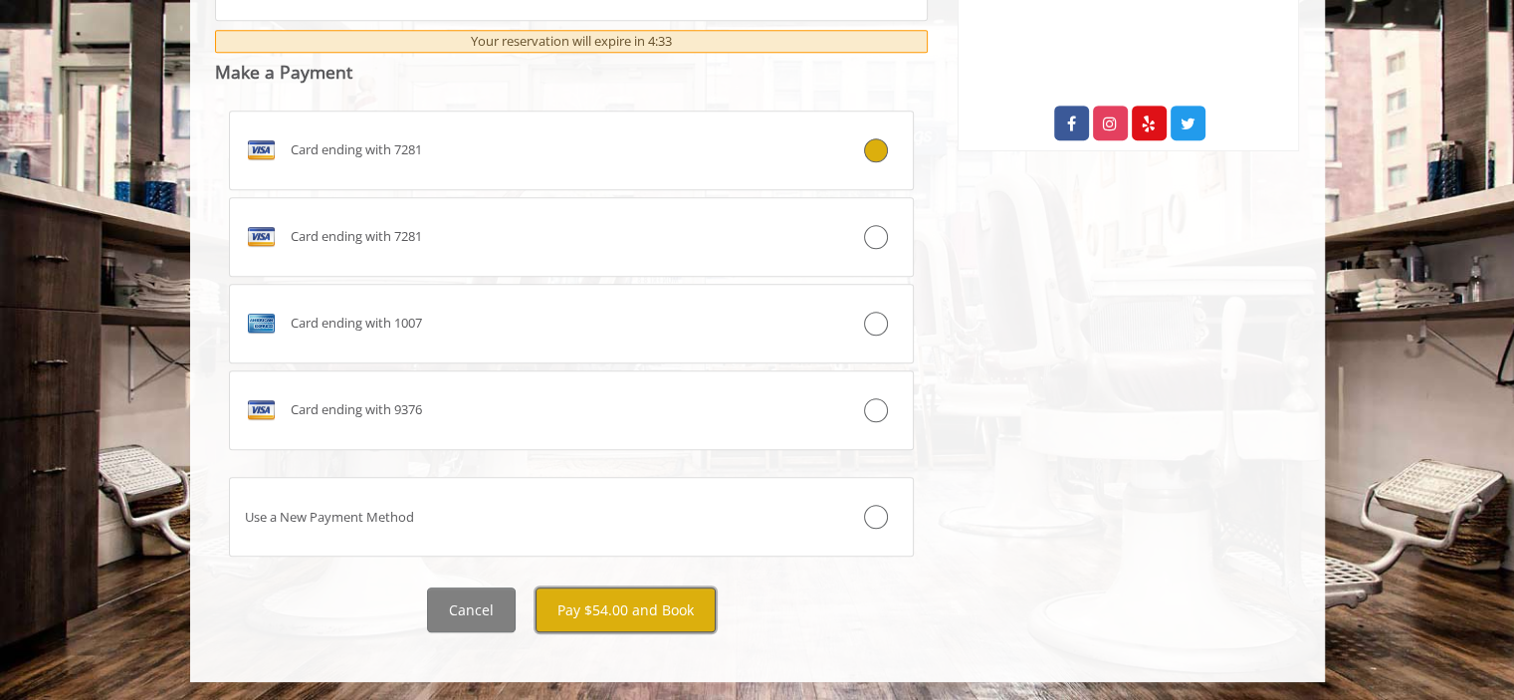
click at [612, 613] on button "Pay $54.00 and Book" at bounding box center [625, 609] width 180 height 45
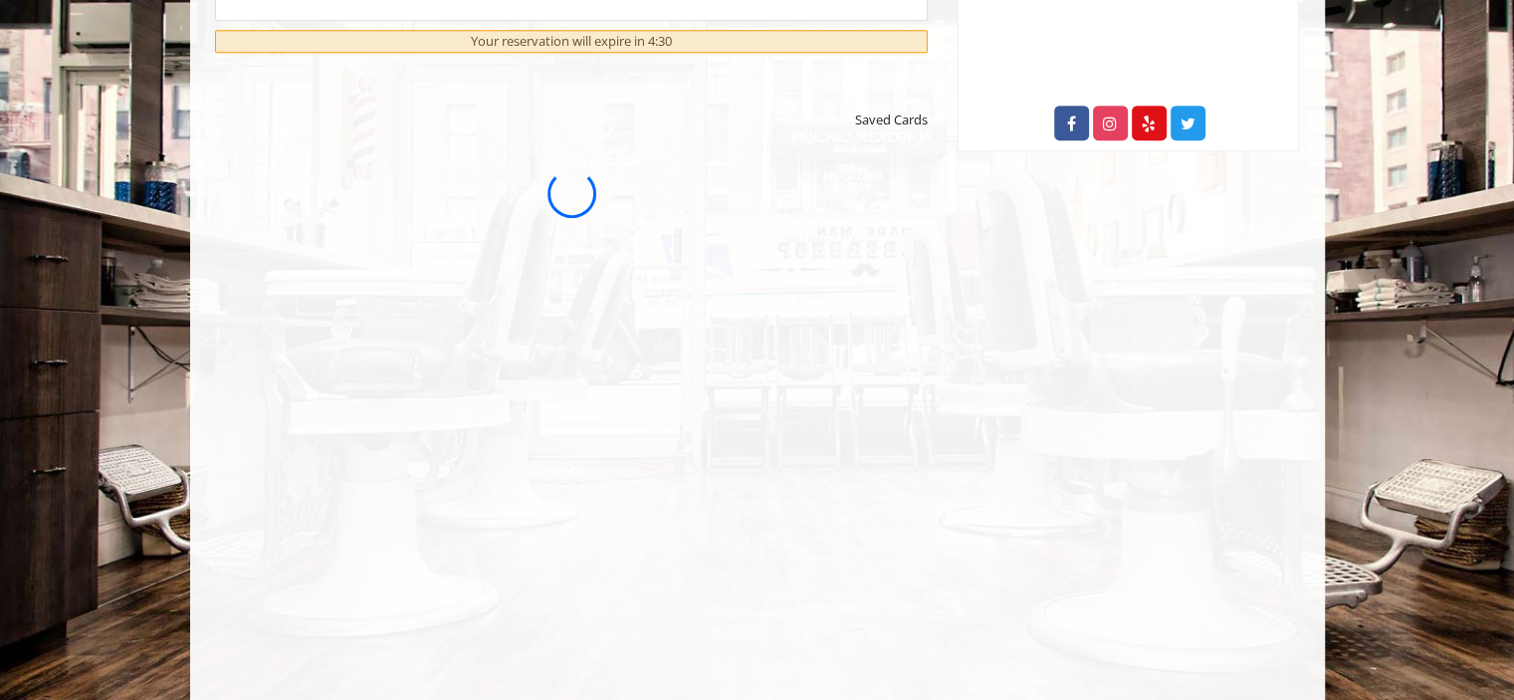
scroll to position [0, 0]
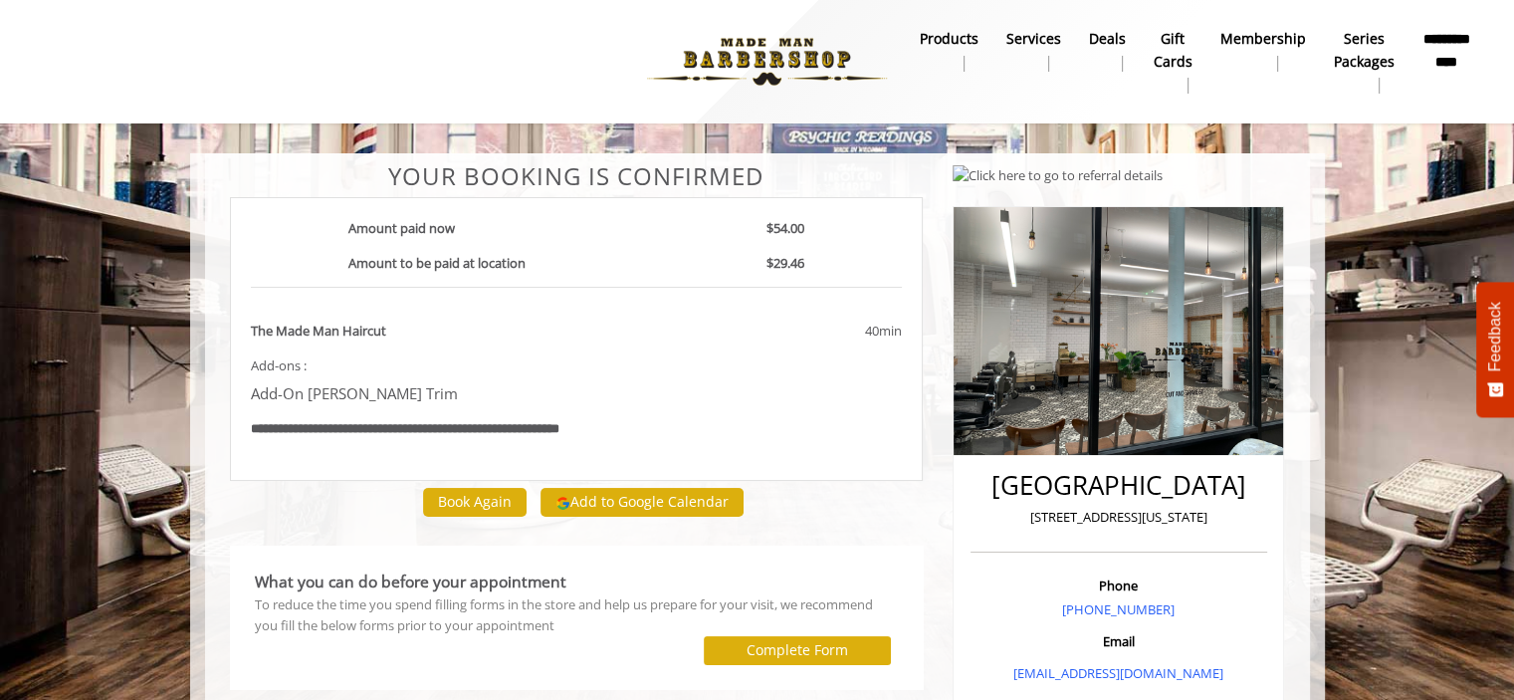
scroll to position [100, 0]
